Goal: Task Accomplishment & Management: Manage account settings

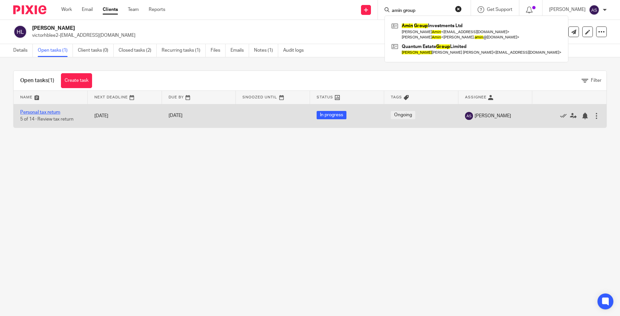
click at [45, 113] on link "Personal tax return" at bounding box center [40, 112] width 40 height 5
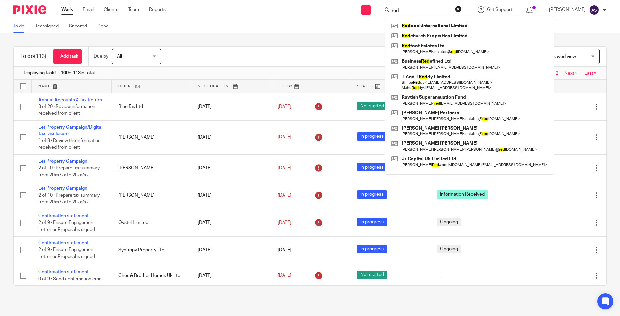
click at [206, 57] on div "Filter (1) Clear View Settings View Settings (1) Filters Clear Save Manage save…" at bounding box center [390, 56] width 434 height 15
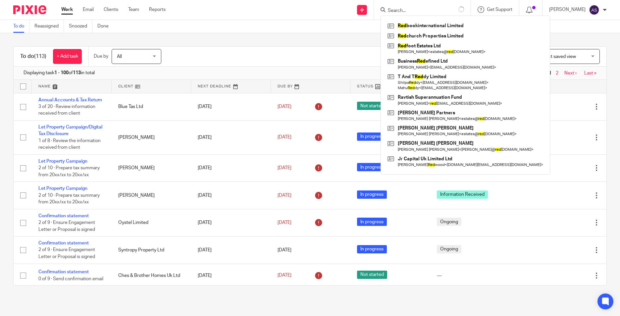
click at [219, 47] on div "To do (113) + Add task Due by All All Today Tomorrow This week Next week This m…" at bounding box center [310, 57] width 593 height 20
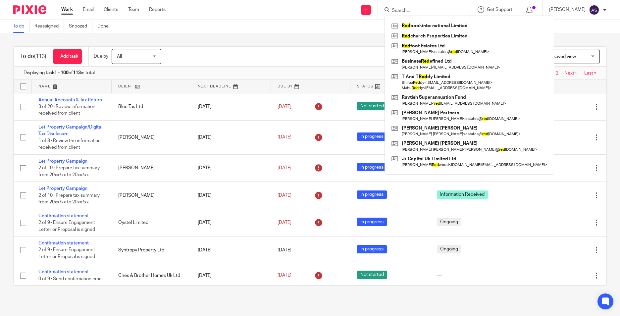
click at [372, 35] on div "To do (113) + Add task Due by All All Today Tomorrow This week Next week This m…" at bounding box center [310, 166] width 620 height 266
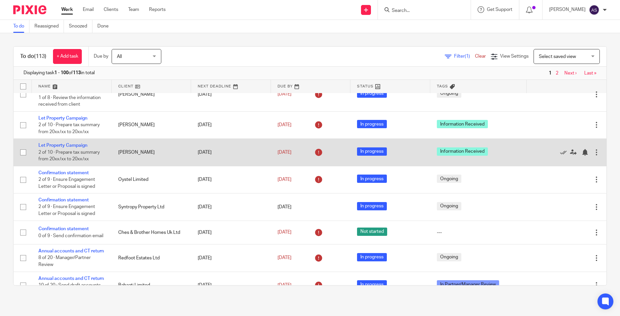
scroll to position [99, 0]
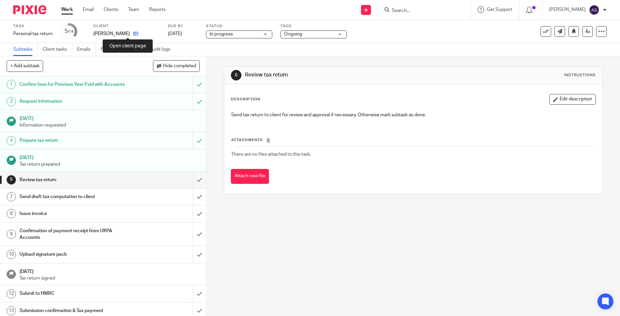
click at [133, 34] on icon at bounding box center [135, 33] width 5 height 5
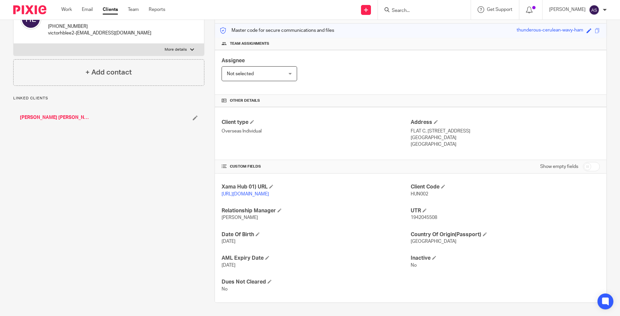
scroll to position [88, 0]
click at [354, 223] on div "Xama Hub 01) URL https://platform.xamatech.com/portal/crm/clients/b18f74a0-b2dd…" at bounding box center [411, 238] width 392 height 129
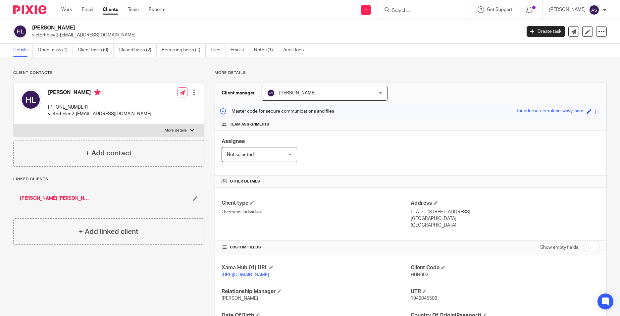
scroll to position [0, 0]
drag, startPoint x: 64, startPoint y: 52, endPoint x: 81, endPoint y: 46, distance: 17.6
click at [64, 52] on link "Open tasks (1)" at bounding box center [55, 50] width 35 height 13
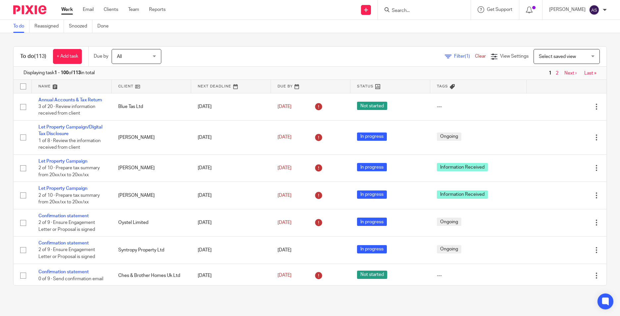
scroll to position [99, 0]
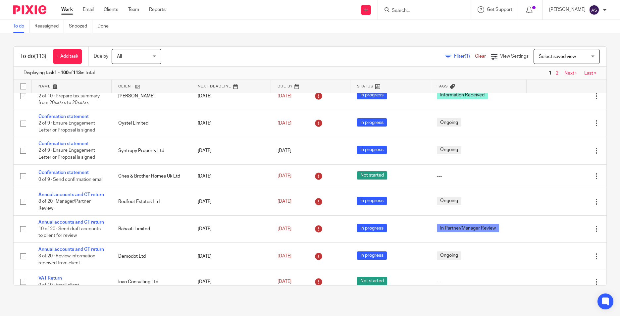
click at [411, 11] on input "Search" at bounding box center [421, 11] width 60 height 6
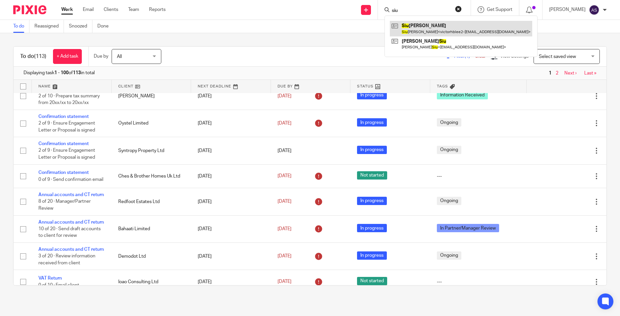
type input "siu"
click at [415, 23] on link at bounding box center [461, 28] width 143 height 15
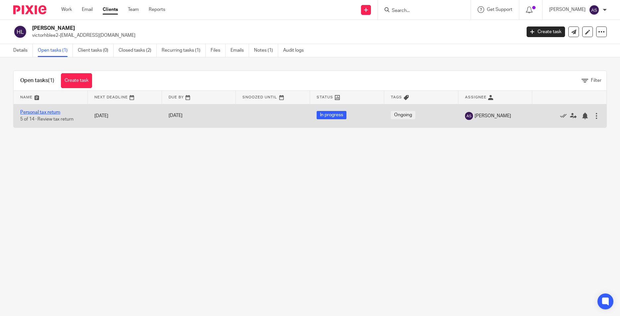
click at [49, 112] on link "Personal tax return" at bounding box center [40, 112] width 40 height 5
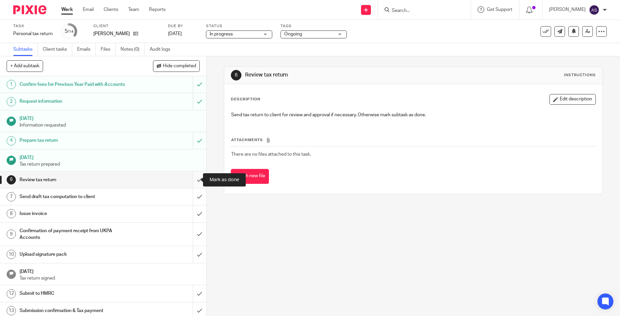
click at [193, 181] on input "submit" at bounding box center [103, 180] width 206 height 17
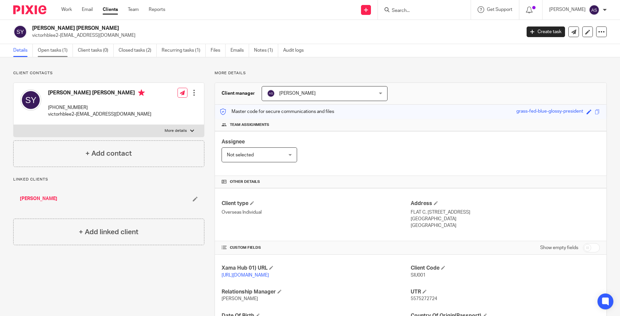
click at [57, 53] on link "Open tasks (1)" at bounding box center [55, 50] width 35 height 13
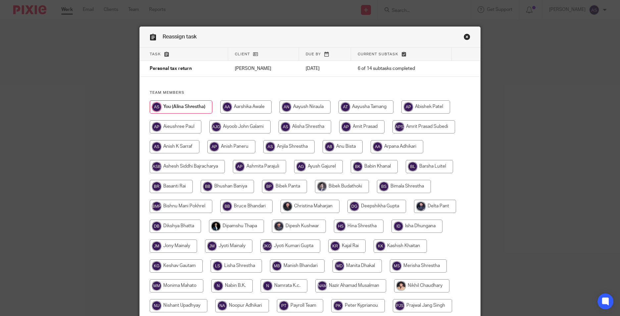
scroll to position [166, 0]
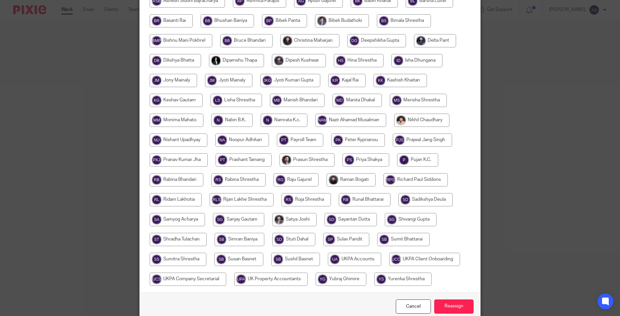
click at [310, 197] on input "radio" at bounding box center [306, 199] width 49 height 13
radio input "true"
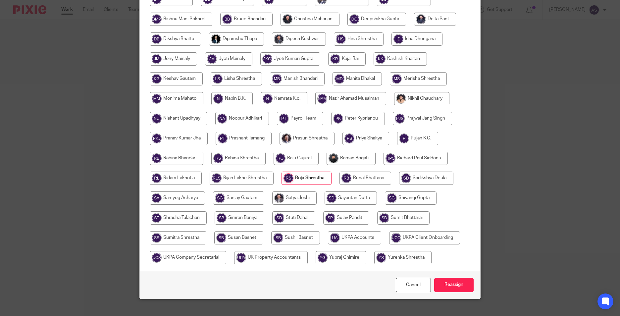
scroll to position [197, 0]
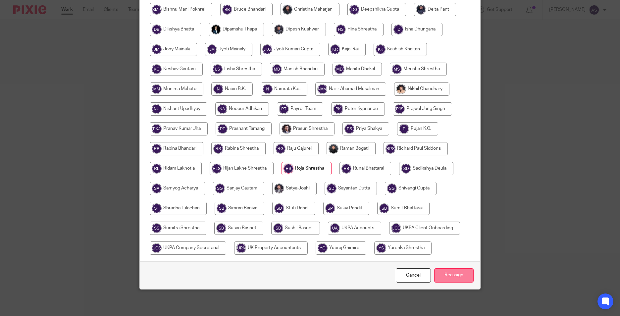
click at [457, 271] on input "Reassign" at bounding box center [453, 275] width 39 height 14
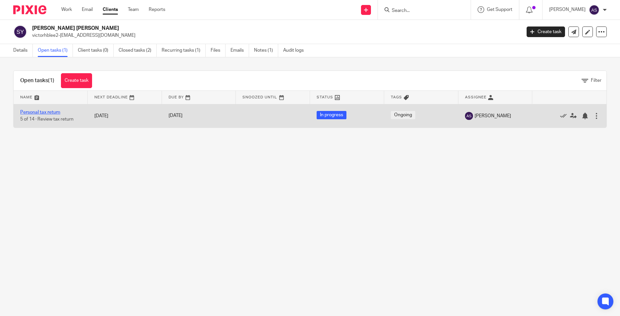
click at [33, 111] on link "Personal tax return" at bounding box center [40, 112] width 40 height 5
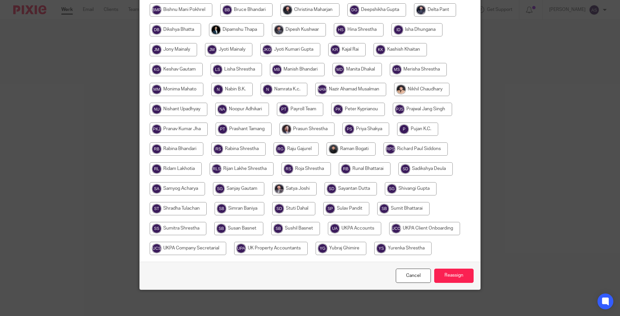
scroll to position [197, 0]
click at [305, 171] on input "radio" at bounding box center [306, 168] width 49 height 13
radio input "true"
click at [458, 281] on input "Reassign" at bounding box center [453, 275] width 39 height 14
